Goal: Navigation & Orientation: Find specific page/section

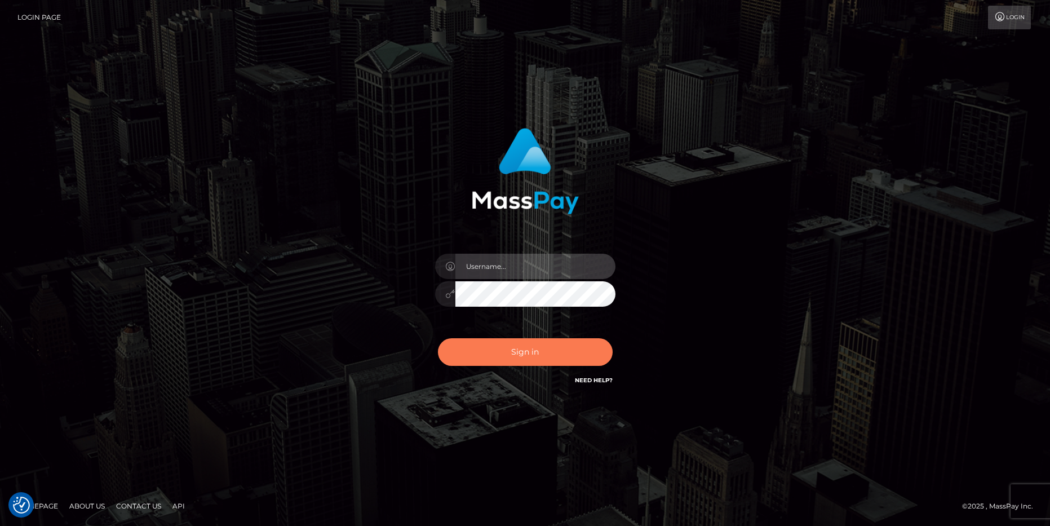
type input "aluapatrik"
click at [502, 344] on button "Sign in" at bounding box center [525, 352] width 175 height 28
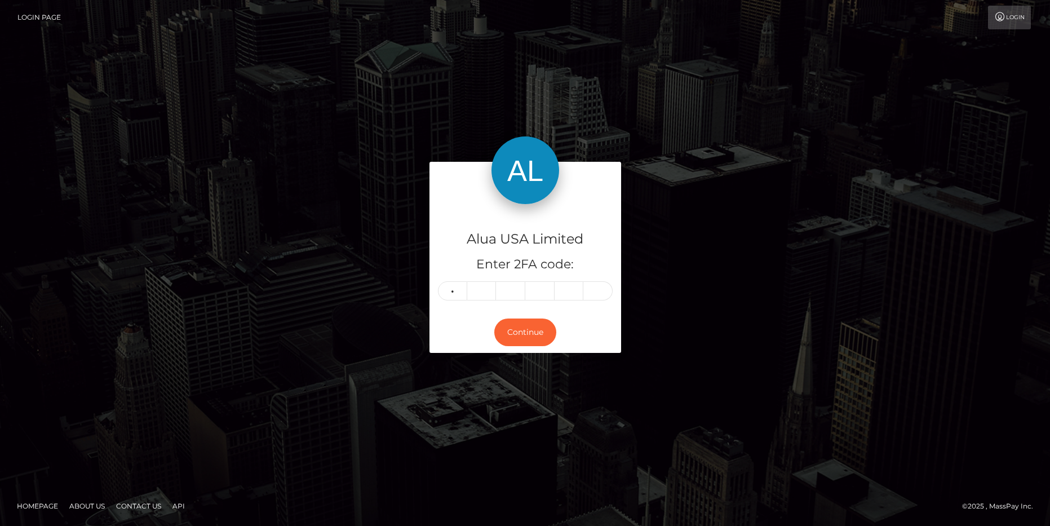
type input "7"
type input "0"
type input "2"
type input "4"
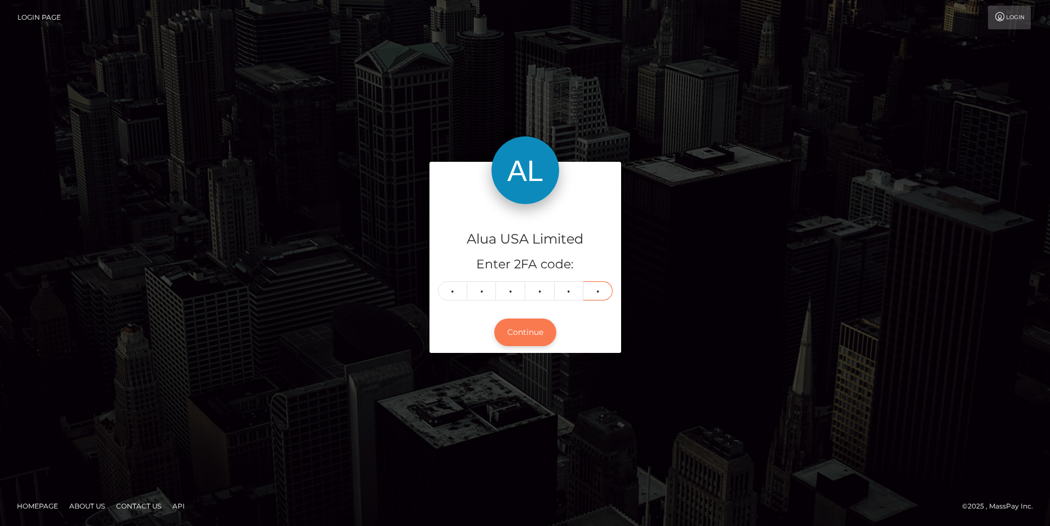
type input "4"
click at [541, 334] on button "Continue" at bounding box center [525, 332] width 62 height 28
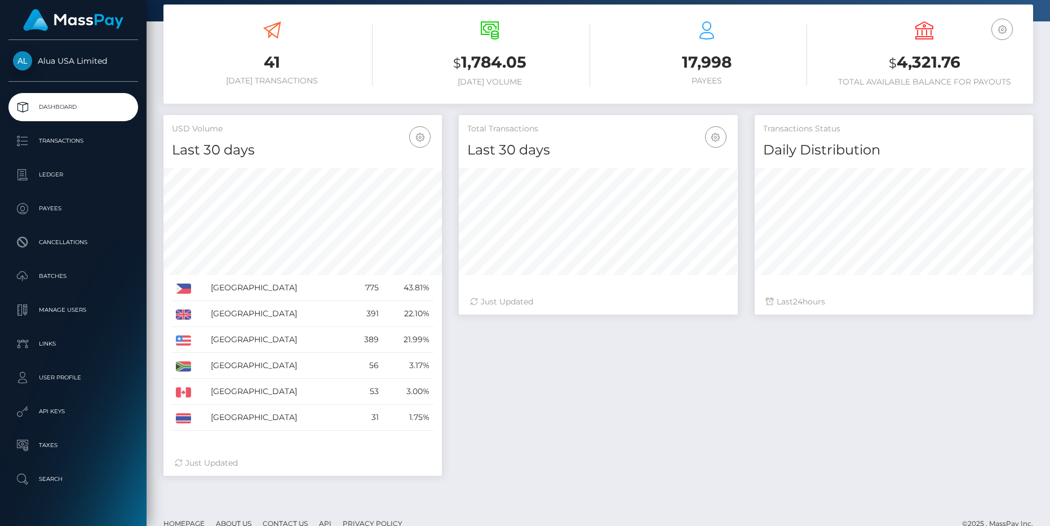
scroll to position [210, 0]
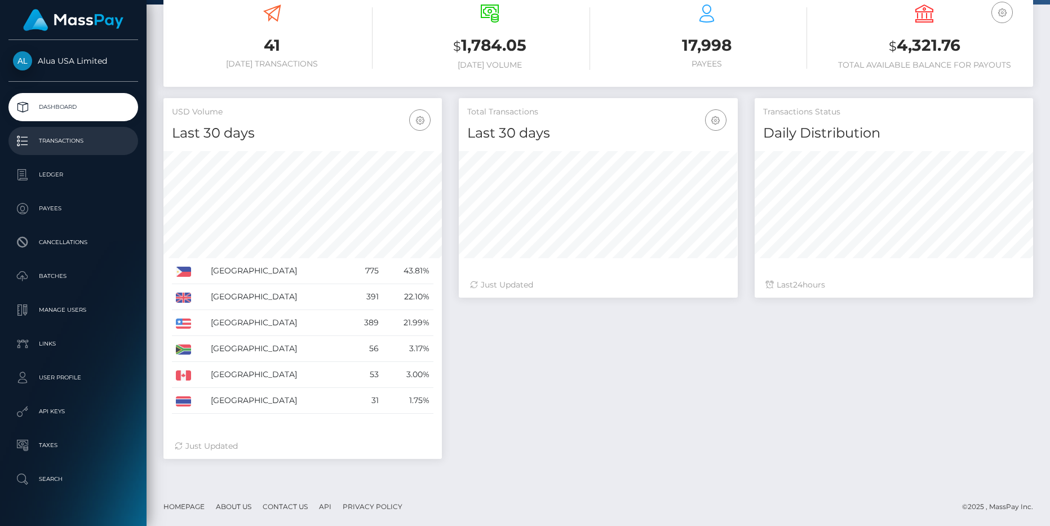
click at [95, 144] on p "Transactions" at bounding box center [73, 140] width 121 height 17
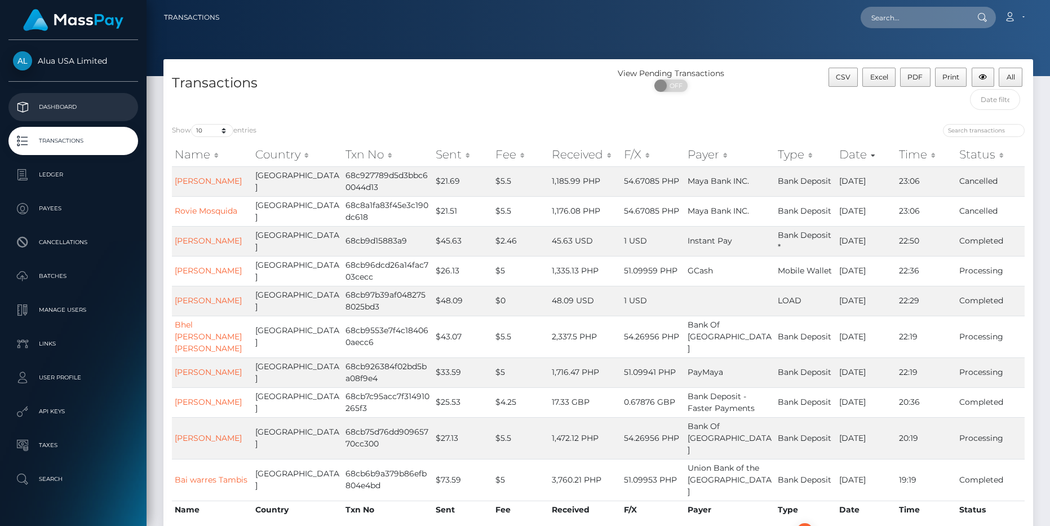
click at [63, 102] on p "Dashboard" at bounding box center [73, 107] width 121 height 17
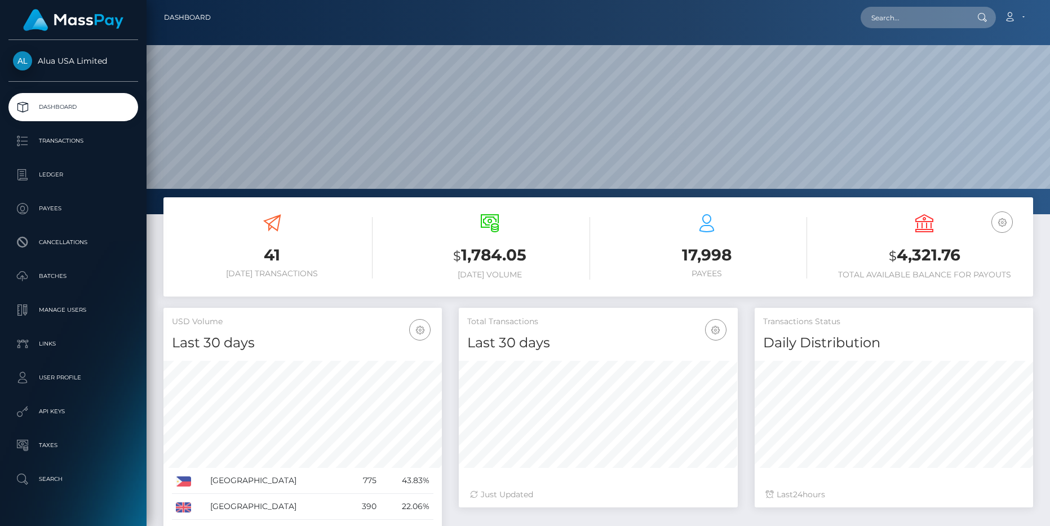
scroll to position [199, 278]
